Goal: Task Accomplishment & Management: Complete application form

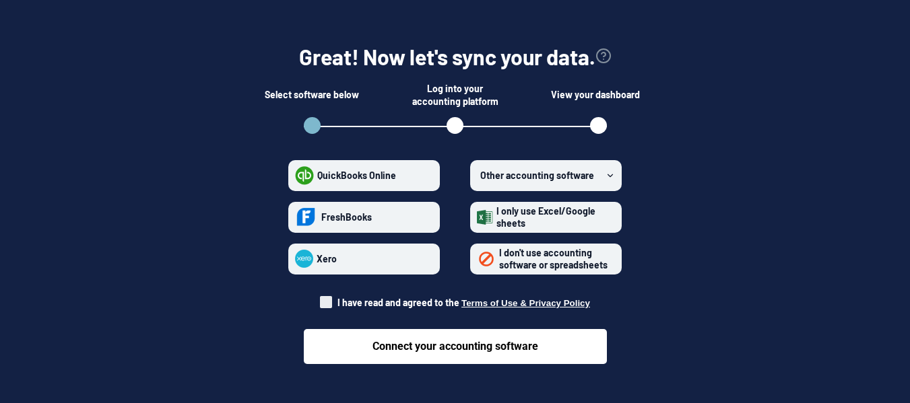
scroll to position [67, 0]
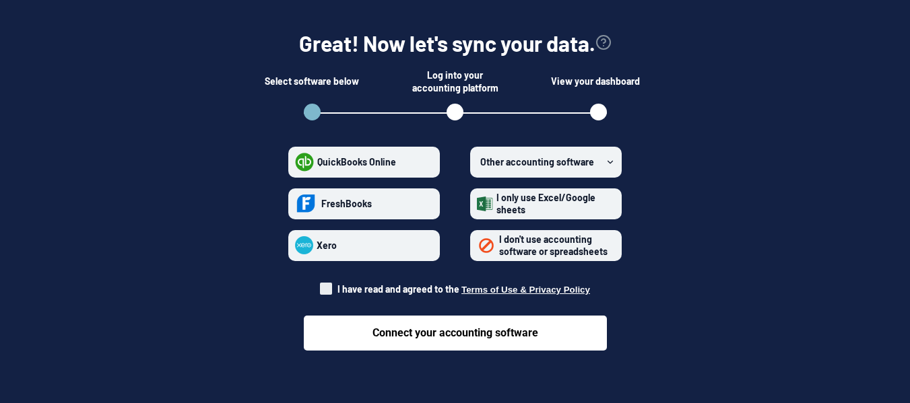
click at [327, 295] on span at bounding box center [326, 289] width 12 height 12
click at [320, 286] on input "I have read and agreed to the Terms of Use & Privacy Policy" at bounding box center [320, 285] width 1 height 1
checkbox input "true"
